Goal: Task Accomplishment & Management: Use online tool/utility

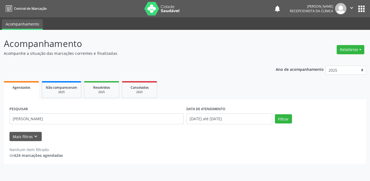
click at [8, 114] on div "PESQUISAR [PERSON_NAME] DATA DE ATENDIMENTO [DATE] até [DATE] Filtrar UNIDADE D…" at bounding box center [185, 131] width 363 height 64
type input "[PERSON_NAME]"
click at [275, 114] on button "Filtrar" at bounding box center [283, 118] width 17 height 9
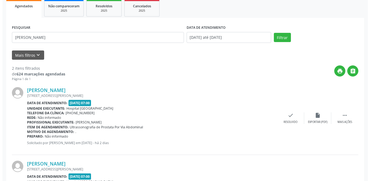
scroll to position [138, 0]
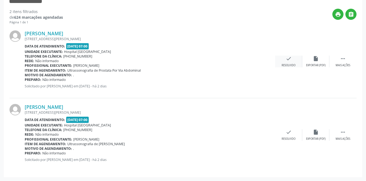
click at [286, 61] on icon "check" at bounding box center [288, 59] width 6 height 6
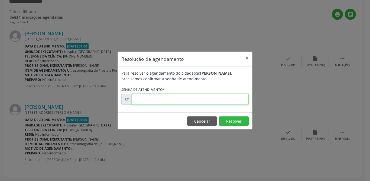
click at [192, 98] on input "text" at bounding box center [190, 99] width 117 height 11
type input "00025147"
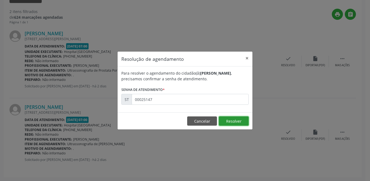
click at [239, 121] on button "Resolver" at bounding box center [234, 120] width 30 height 9
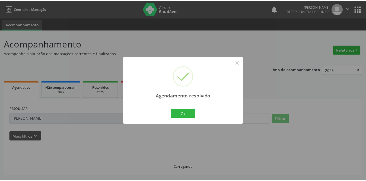
scroll to position [0, 0]
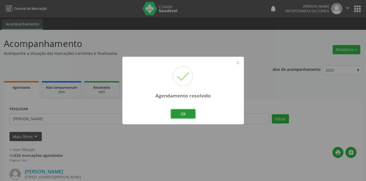
drag, startPoint x: 177, startPoint y: 113, endPoint x: 169, endPoint y: 114, distance: 8.5
click at [178, 113] on button "Ok" at bounding box center [183, 113] width 24 height 9
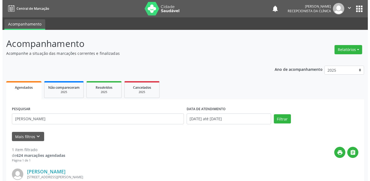
scroll to position [64, 0]
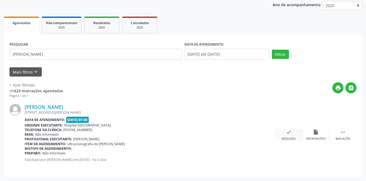
click at [292, 136] on div "check Resolvido" at bounding box center [288, 135] width 27 height 12
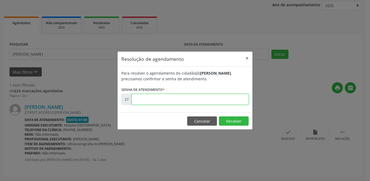
click at [177, 97] on input "text" at bounding box center [190, 99] width 117 height 11
type input "00025142"
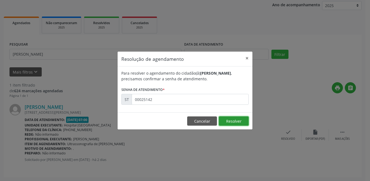
click at [229, 124] on button "Resolver" at bounding box center [234, 120] width 30 height 9
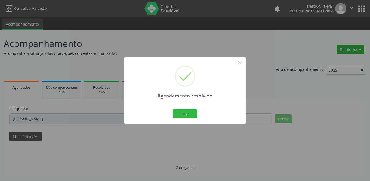
scroll to position [0, 0]
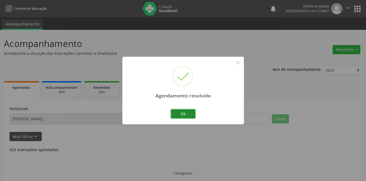
click at [188, 115] on button "Ok" at bounding box center [183, 113] width 24 height 9
